Goal: Task Accomplishment & Management: Use online tool/utility

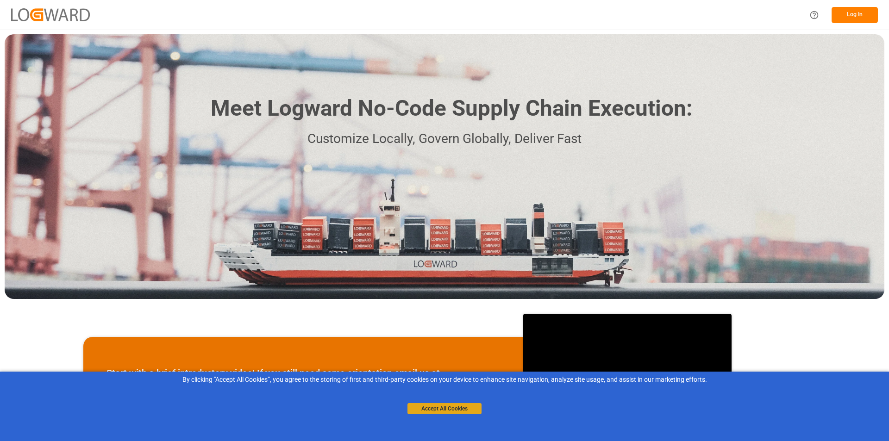
drag, startPoint x: 438, startPoint y: 405, endPoint x: 691, endPoint y: 241, distance: 301.7
click at [438, 405] on button "Accept All Cookies" at bounding box center [444, 408] width 74 height 11
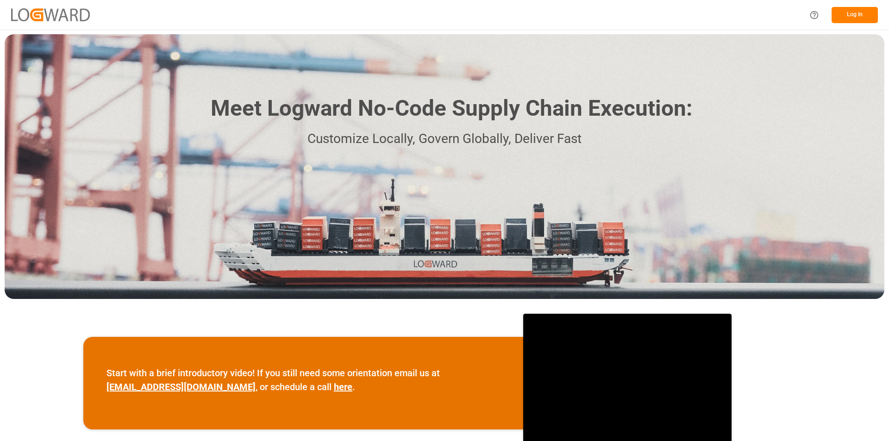
click at [858, 15] on button "Log In" at bounding box center [855, 15] width 46 height 16
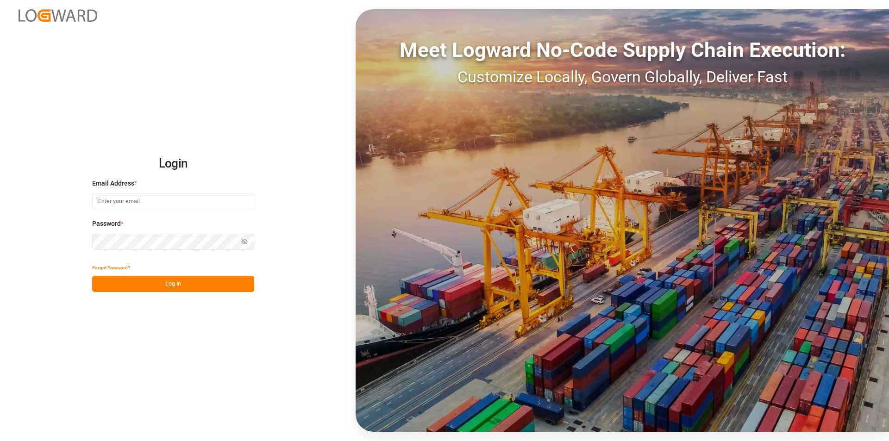
type input "angela.hampton@dsv.com"
click at [164, 283] on button "Log In" at bounding box center [173, 284] width 162 height 16
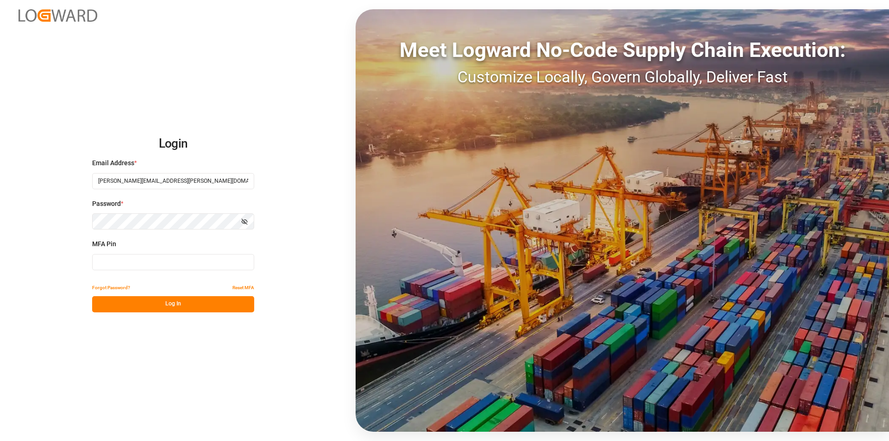
click at [126, 264] on input at bounding box center [173, 262] width 162 height 16
type input "573326"
click at [170, 306] on button "Log In" at bounding box center [173, 304] width 162 height 16
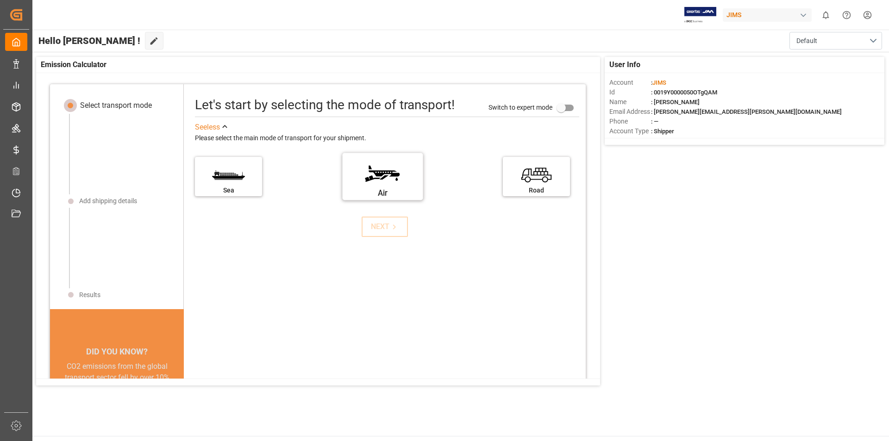
click at [387, 172] on label "Air" at bounding box center [382, 173] width 69 height 39
click at [0, 0] on input "Air" at bounding box center [0, 0] width 0 height 0
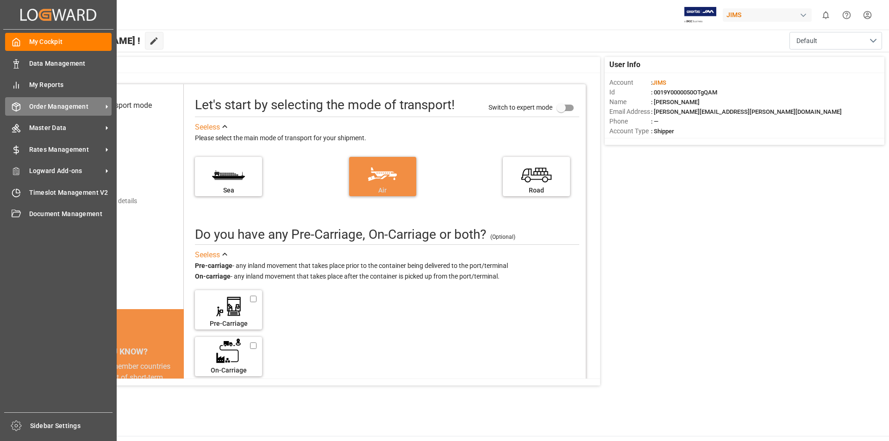
click at [61, 109] on span "Order Management" at bounding box center [65, 107] width 73 height 10
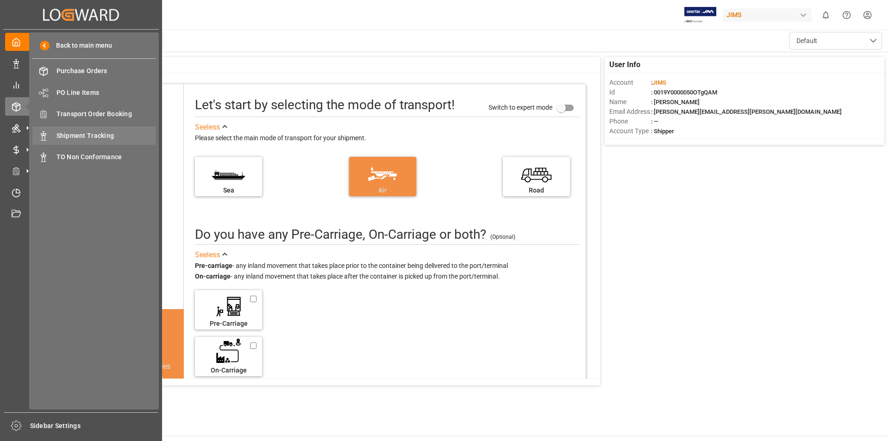
click at [110, 137] on span "Shipment Tracking" at bounding box center [106, 136] width 100 height 10
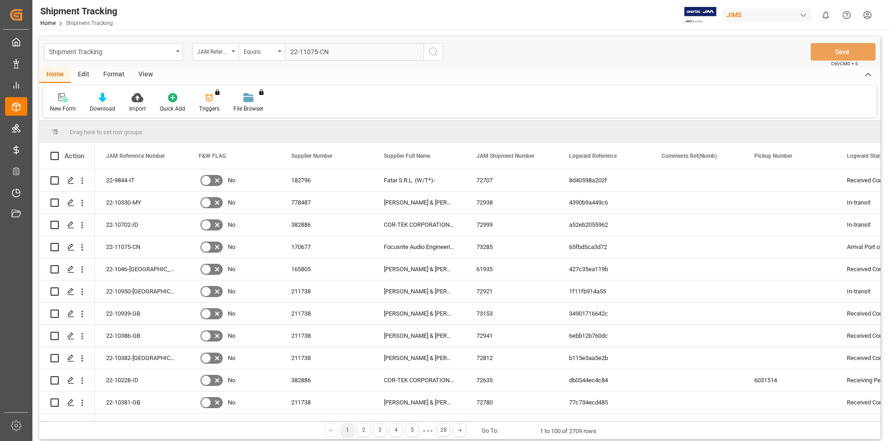
type input "22-11075-CN"
drag, startPoint x: 436, startPoint y: 53, endPoint x: 229, endPoint y: 211, distance: 260.7
click at [436, 53] on icon "search button" at bounding box center [433, 51] width 11 height 11
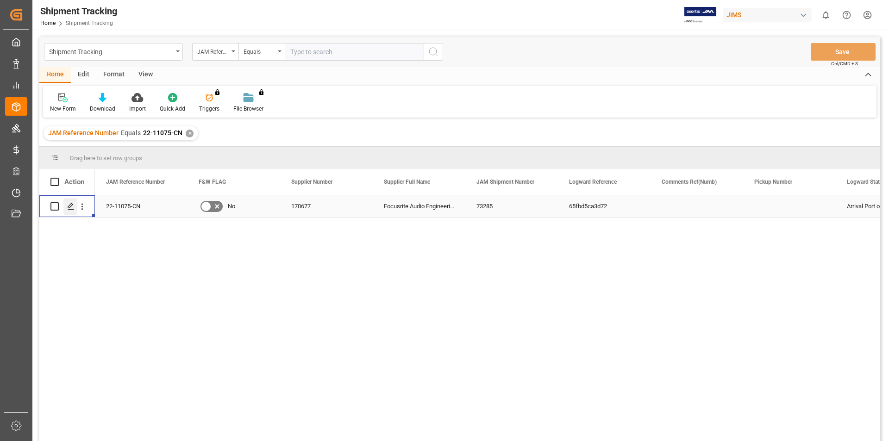
click at [70, 207] on polygon "Press SPACE to select this row." at bounding box center [70, 206] width 5 height 5
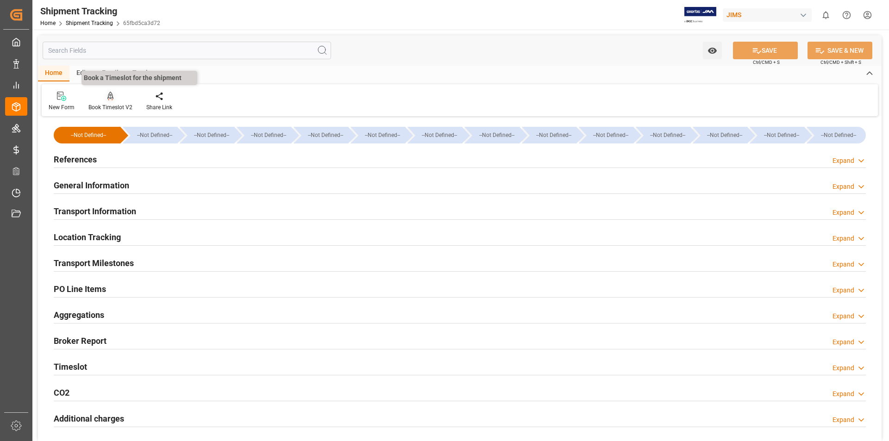
click at [115, 103] on div "Book Timeslot V2" at bounding box center [110, 101] width 58 height 20
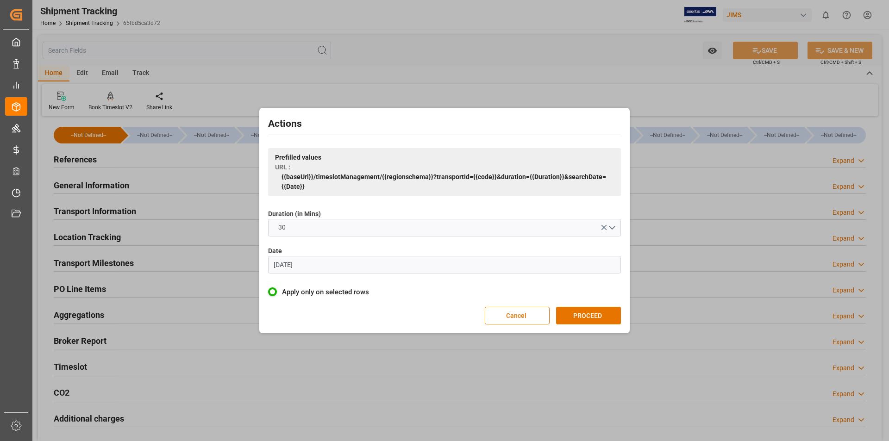
click at [280, 262] on input "07.06.2023" at bounding box center [444, 265] width 353 height 18
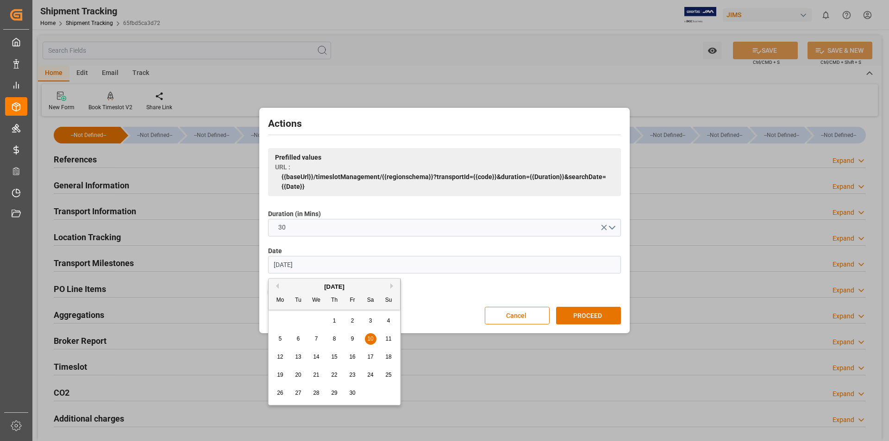
click at [307, 261] on input "10.06.2023" at bounding box center [444, 265] width 353 height 18
click at [280, 264] on input "10.06.2025" at bounding box center [444, 265] width 353 height 18
type input "[DATE]"
click at [586, 315] on button "PROCEED" at bounding box center [588, 316] width 65 height 18
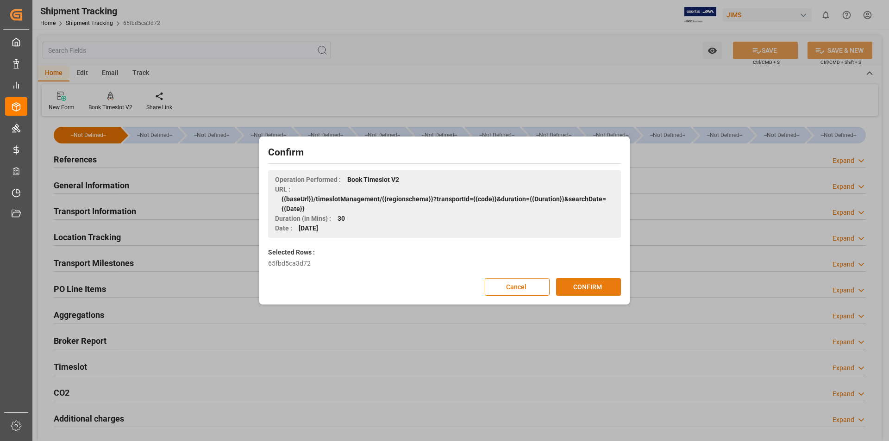
click at [591, 284] on button "CONFIRM" at bounding box center [588, 287] width 65 height 18
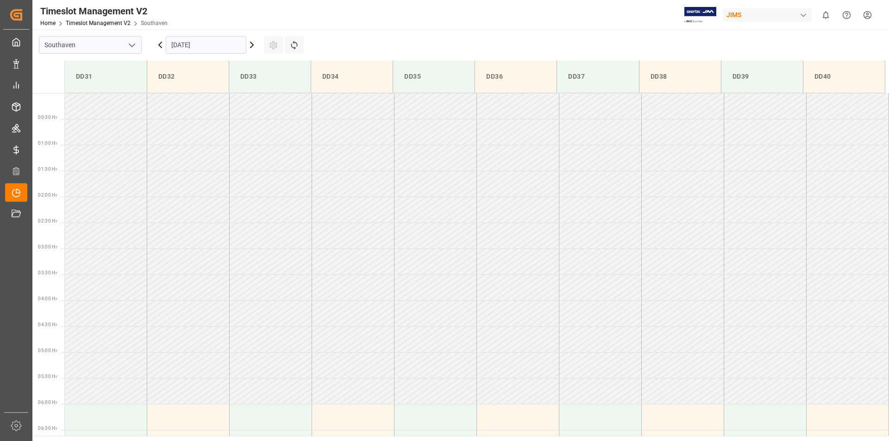
scroll to position [409, 0]
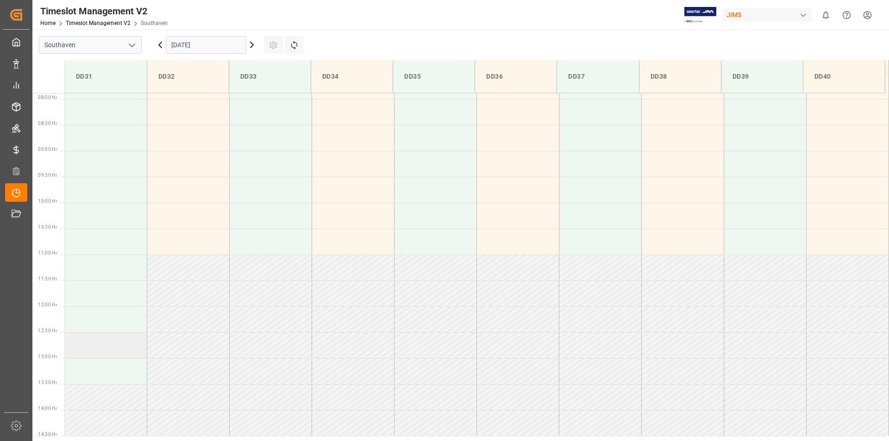
click at [97, 344] on td at bounding box center [106, 345] width 82 height 26
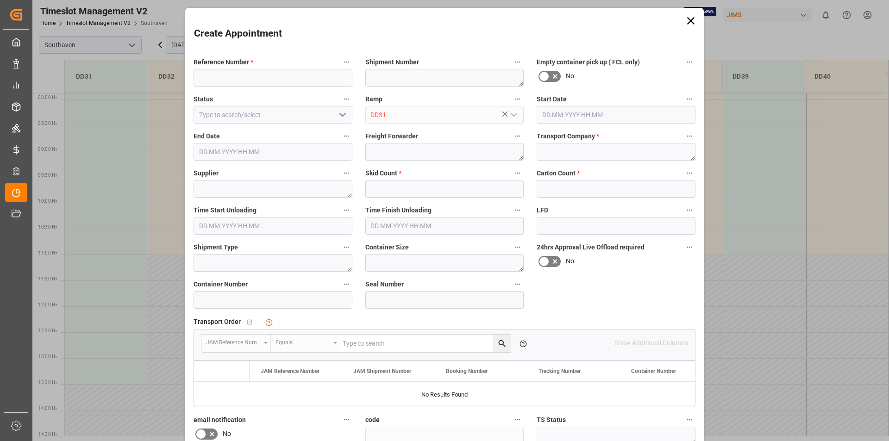
type input "DD31"
type input "[DATE] 12:30"
type input "[DATE] 13:00"
click at [231, 79] on input at bounding box center [273, 78] width 159 height 18
type input "22-11075-CN"
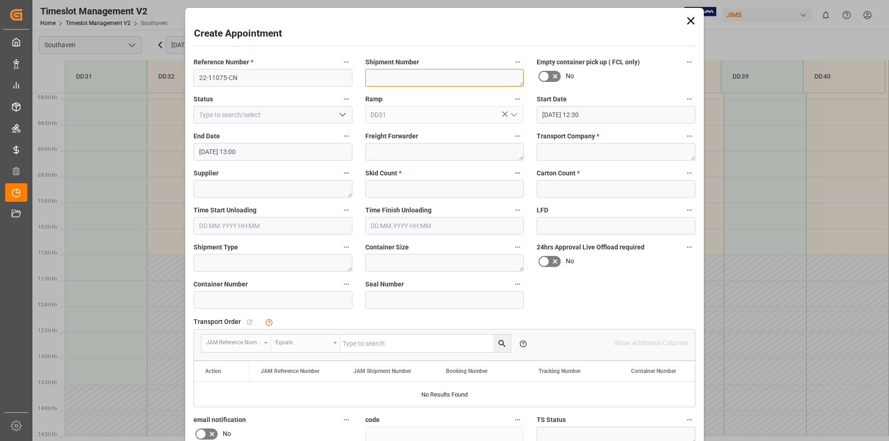
click at [408, 78] on textarea at bounding box center [444, 78] width 159 height 18
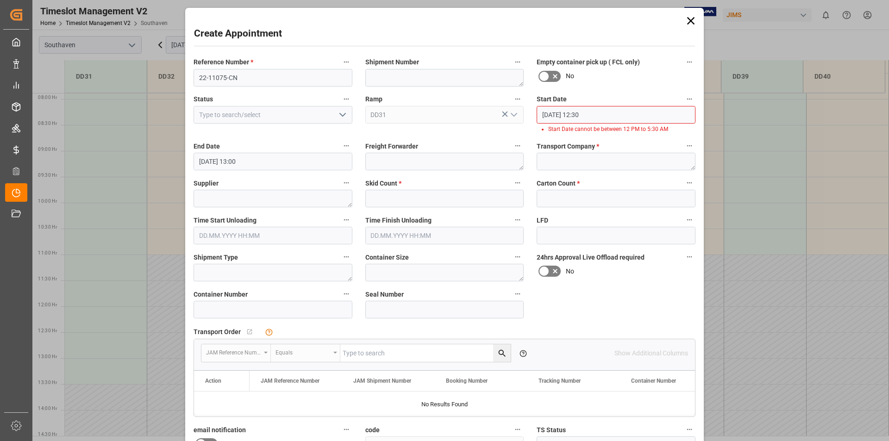
click at [581, 112] on input "[DATE] 12:30" at bounding box center [616, 115] width 159 height 18
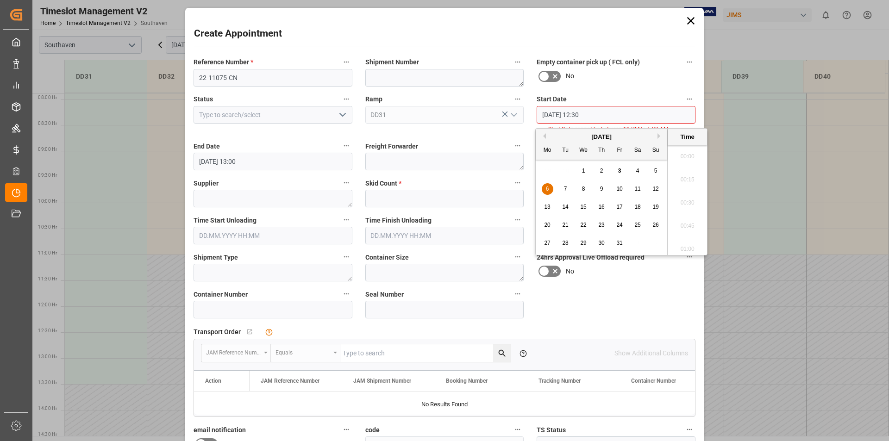
scroll to position [1114, 0]
type input "[DATE] 10:30"
drag, startPoint x: 617, startPoint y: 84, endPoint x: 596, endPoint y: 190, distance: 108.6
click at [617, 84] on div "Empty container pick up ( FCL only) No" at bounding box center [616, 71] width 172 height 37
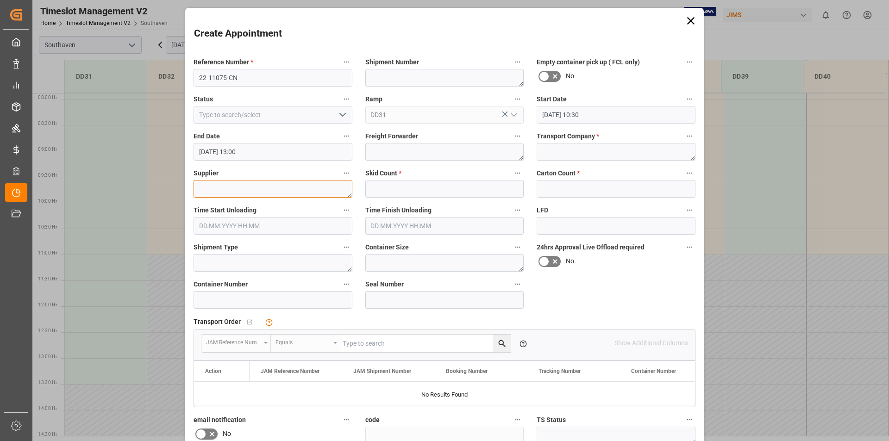
click at [214, 190] on textarea at bounding box center [273, 189] width 159 height 18
click at [387, 150] on textarea at bounding box center [444, 152] width 159 height 18
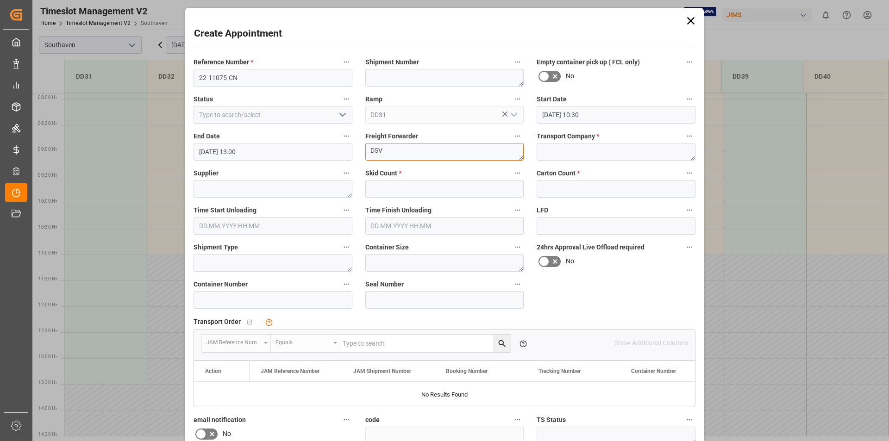
type textarea "DSV"
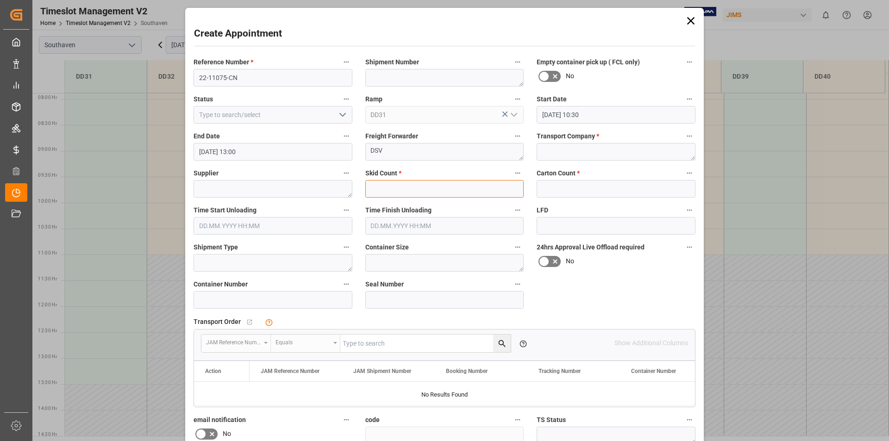
click at [382, 189] on input "text" at bounding box center [444, 189] width 159 height 18
type input "1"
click at [571, 189] on input "text" at bounding box center [616, 189] width 159 height 18
type input "17"
click at [559, 152] on textarea at bounding box center [616, 152] width 159 height 18
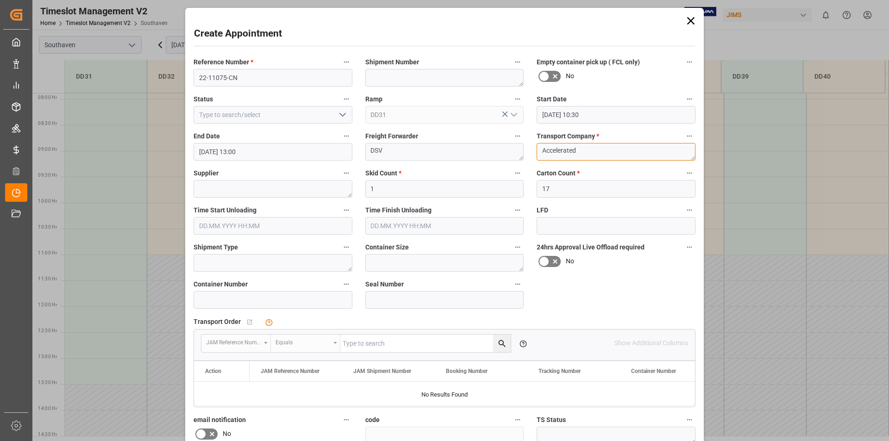
scroll to position [125, 0]
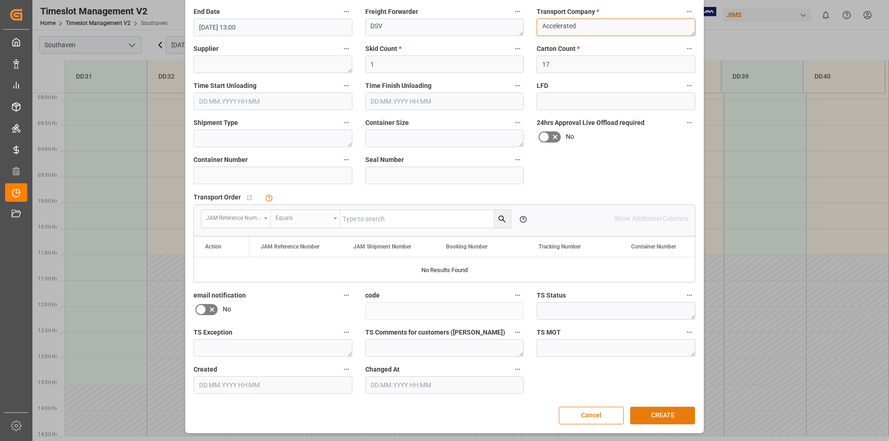
type textarea "Accelerated"
click at [665, 413] on button "CREATE" at bounding box center [662, 416] width 65 height 18
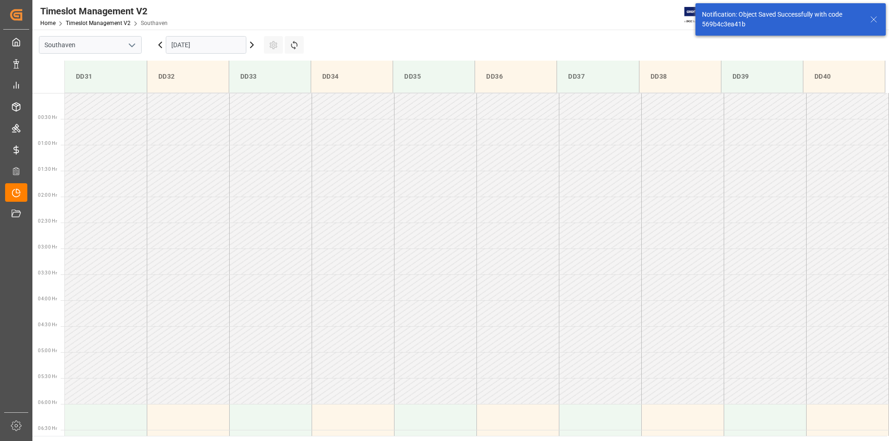
scroll to position [461, 0]
